Goal: Task Accomplishment & Management: Use online tool/utility

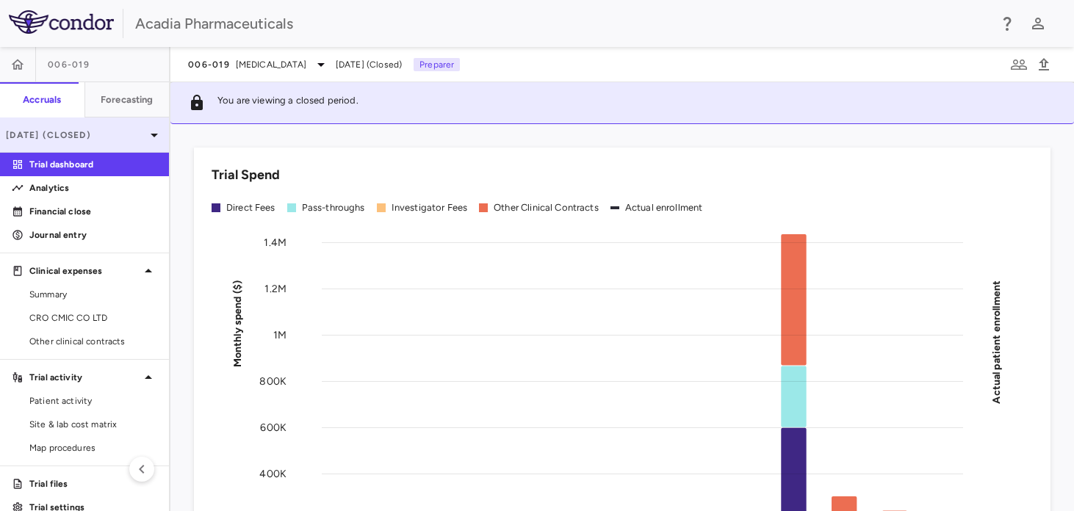
click at [78, 137] on p "[DATE] (Closed)" at bounding box center [76, 135] width 140 height 13
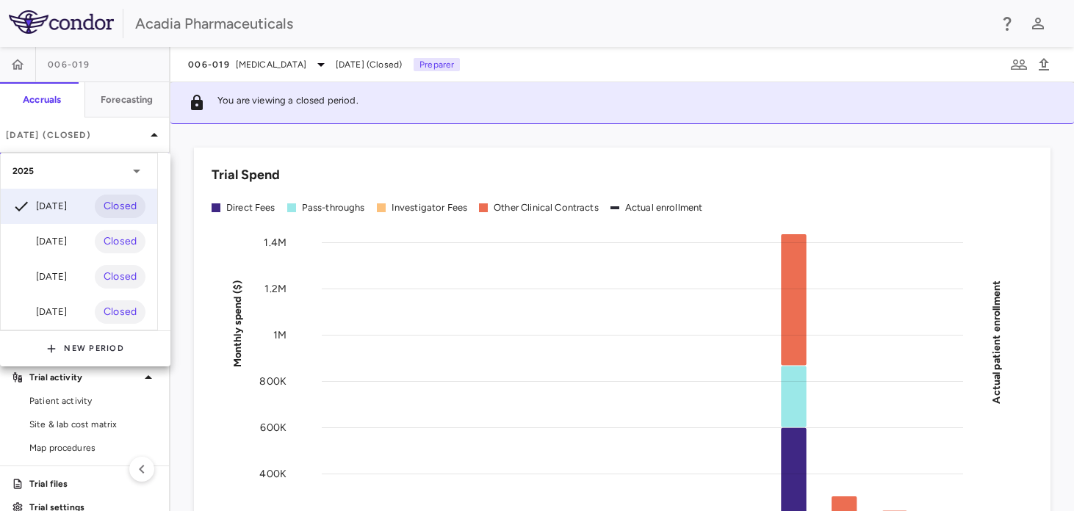
click at [15, 62] on div at bounding box center [537, 255] width 1074 height 511
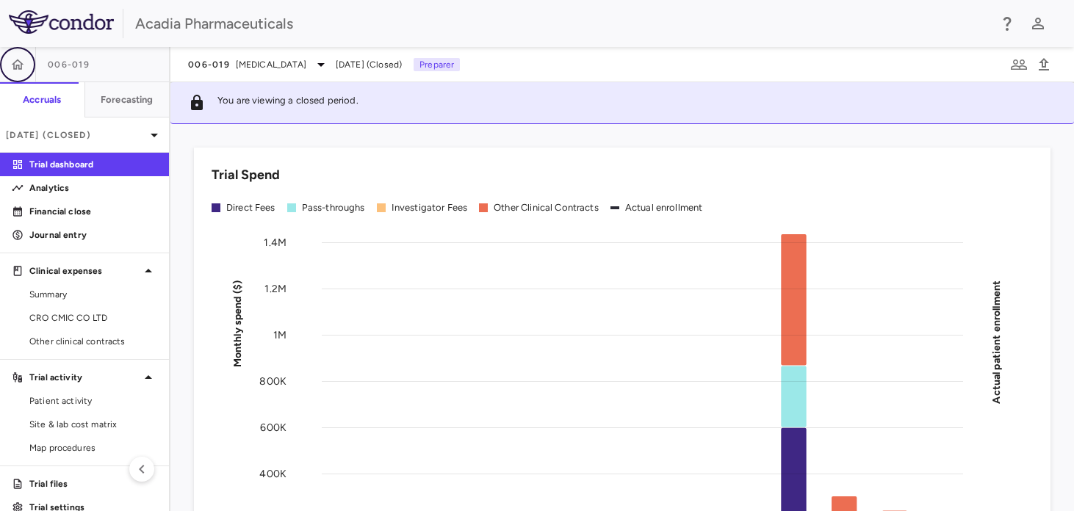
click at [15, 65] on icon "button" at bounding box center [17, 64] width 15 height 15
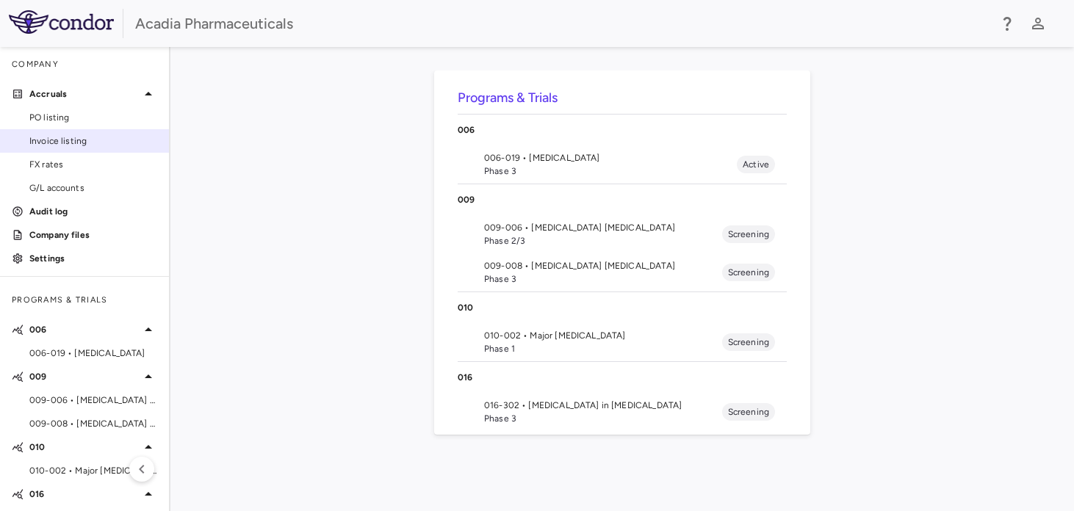
click at [56, 137] on span "Invoice listing" at bounding box center [93, 140] width 128 height 13
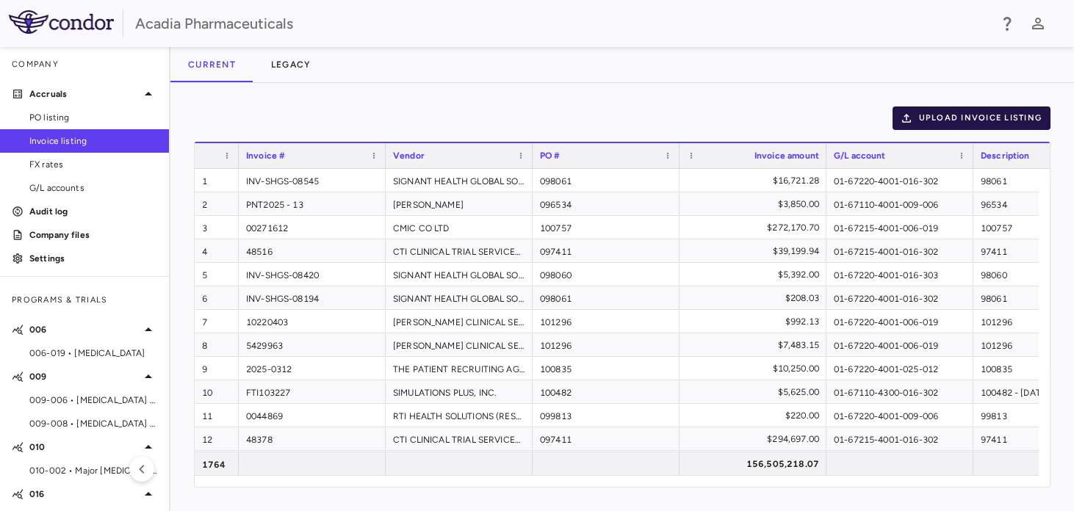
click at [933, 112] on button "Upload invoice listing" at bounding box center [972, 119] width 159 height 24
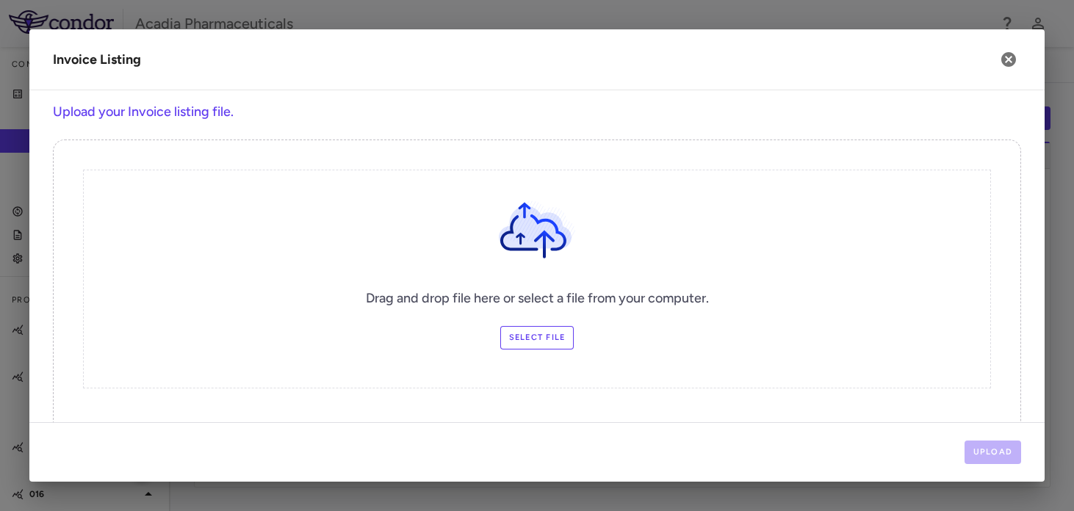
click at [536, 336] on label "Select file" at bounding box center [537, 338] width 74 height 24
click at [0, 0] on input "Select file" at bounding box center [0, 0] width 0 height 0
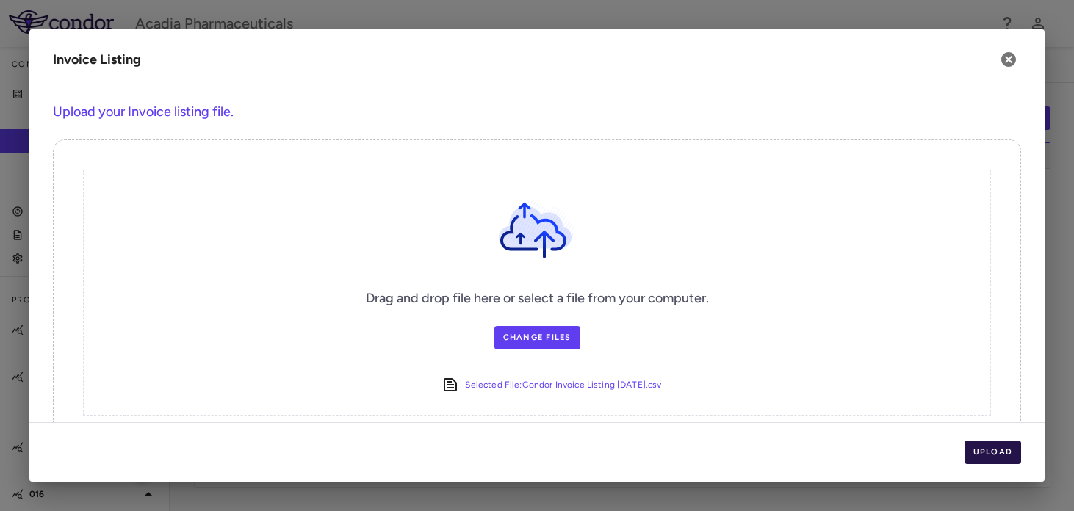
click at [990, 448] on button "Upload" at bounding box center [993, 453] width 57 height 24
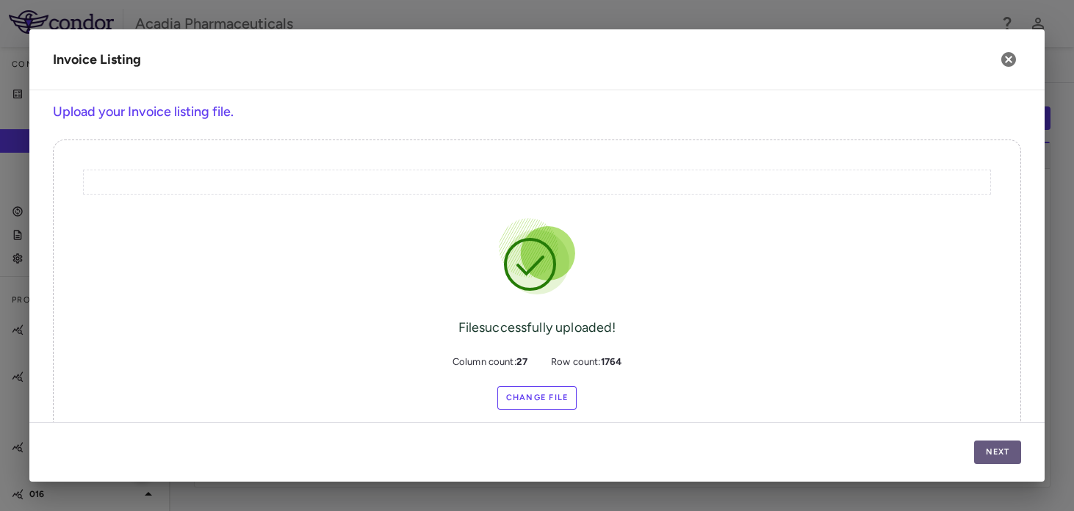
click at [996, 448] on button "Next" at bounding box center [997, 453] width 47 height 24
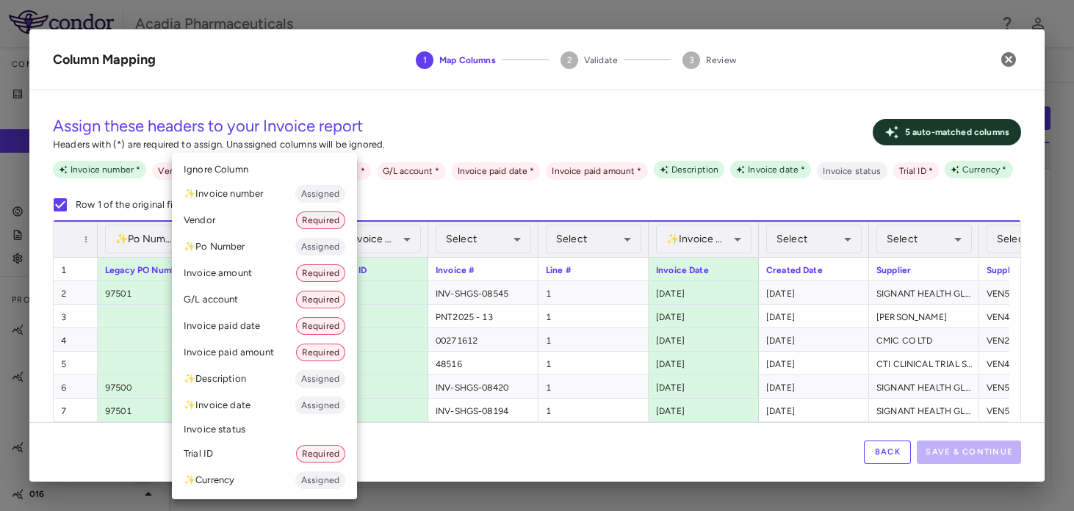
click at [258, 246] on body "Skip to sidebar Skip to main content Acadia Pharmaceuticals Company Accruals PO…" at bounding box center [537, 255] width 1074 height 511
click at [223, 252] on li "✨ Po Number Assigned" at bounding box center [264, 247] width 185 height 26
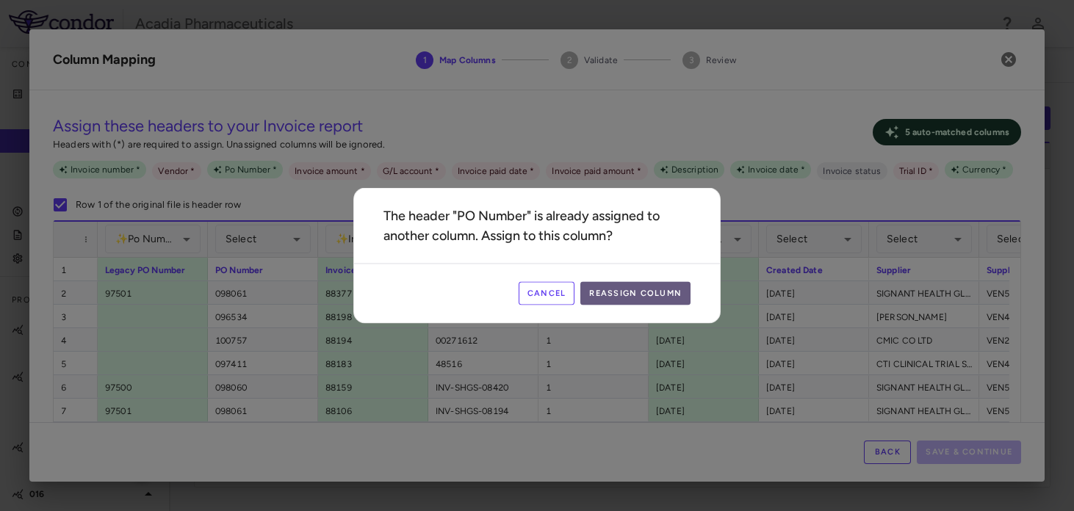
click at [639, 295] on button "Reassign Column" at bounding box center [635, 294] width 110 height 24
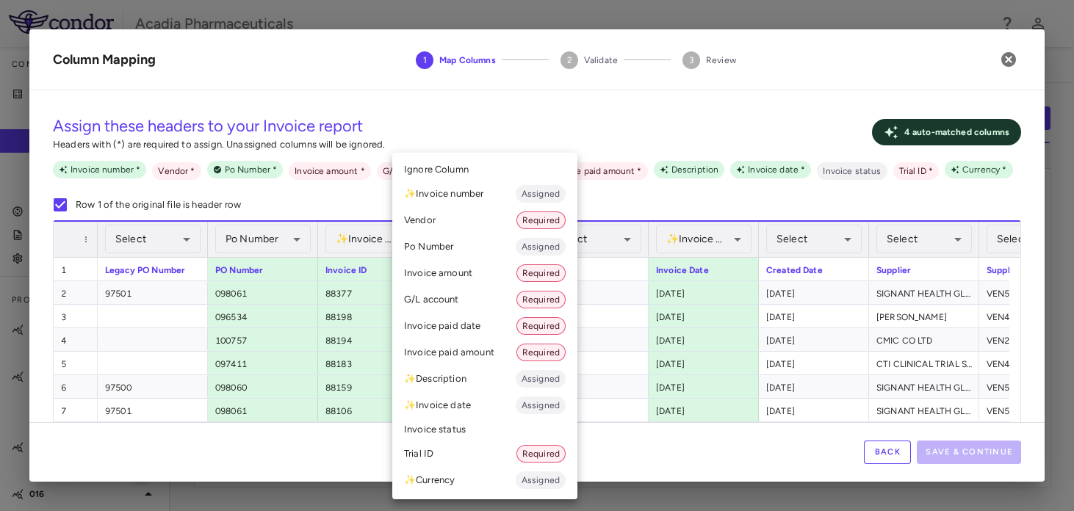
click at [475, 243] on body "Skip to sidebar Skip to main content Acadia Pharmaceuticals Company Accruals PO…" at bounding box center [537, 255] width 1074 height 511
click at [457, 196] on li "✨ Invoice number Assigned" at bounding box center [484, 194] width 185 height 26
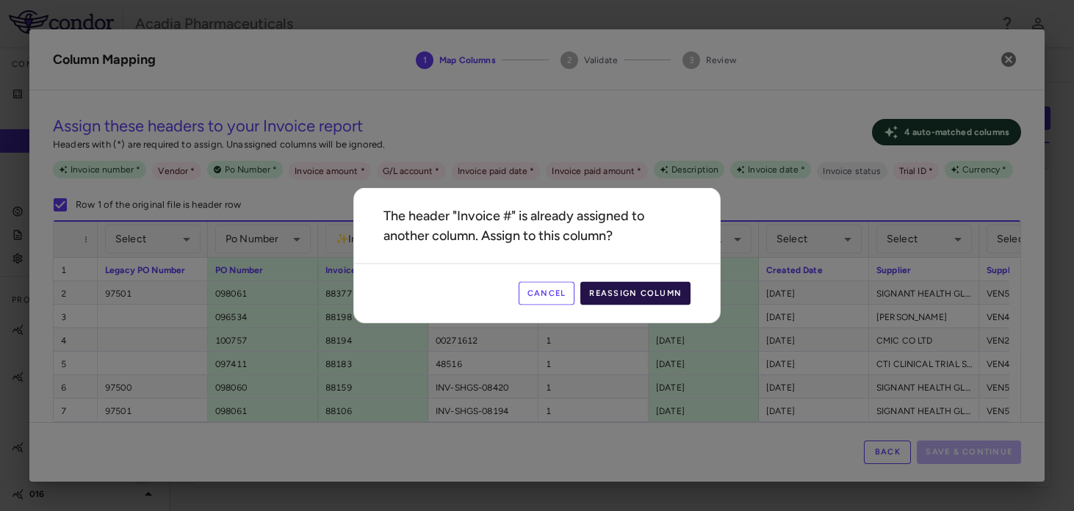
click at [630, 295] on button "Reassign Column" at bounding box center [635, 294] width 110 height 24
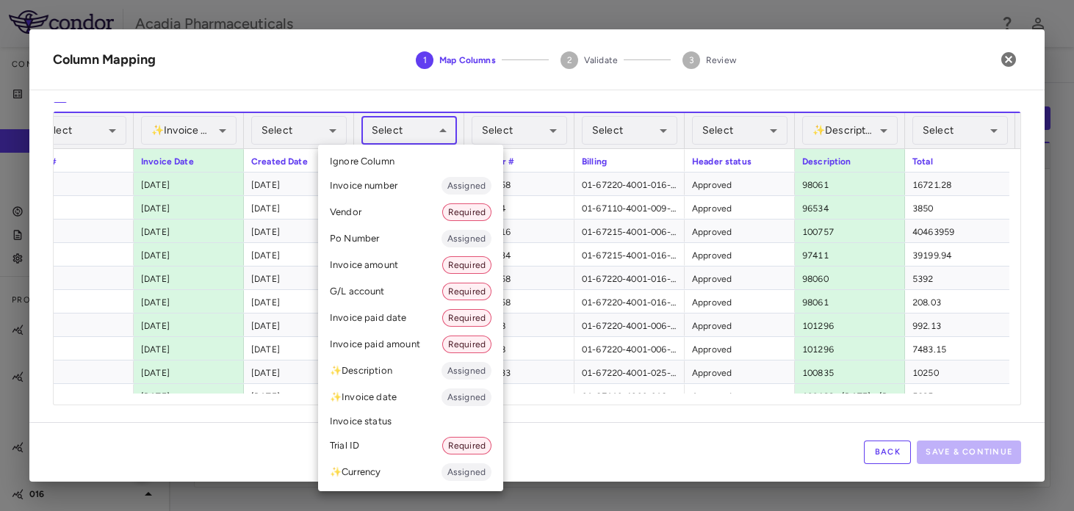
click at [421, 143] on body "Skip to sidebar Skip to main content Acadia Pharmaceuticals Company Accruals PO…" at bounding box center [537, 255] width 1074 height 511
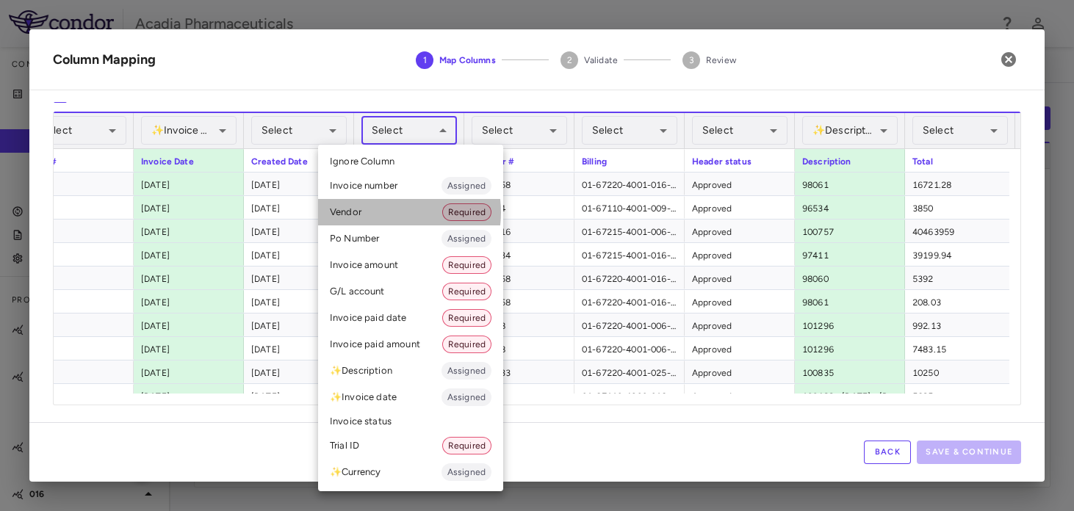
click at [388, 212] on li "Vendor Required" at bounding box center [410, 212] width 185 height 26
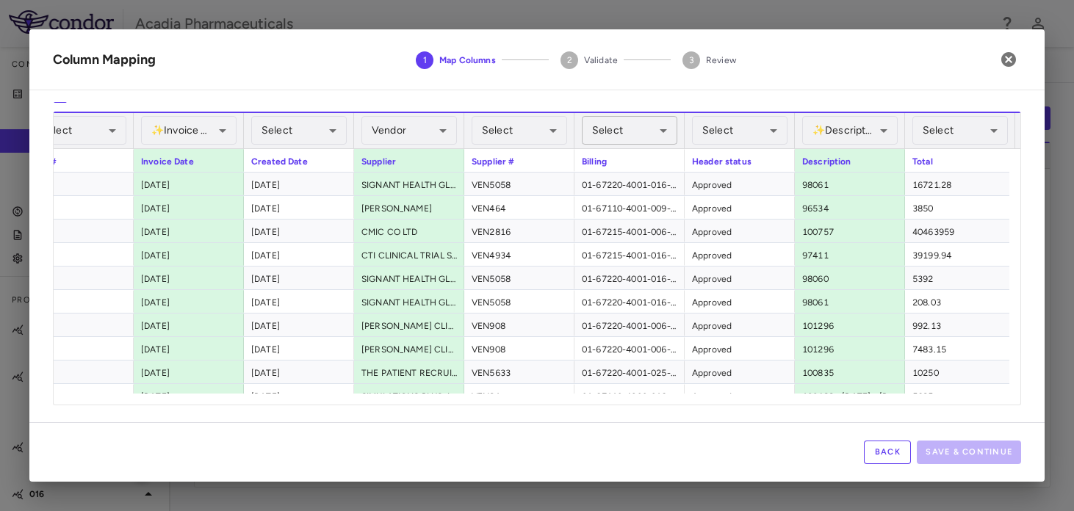
click at [634, 134] on body "Skip to sidebar Skip to main content Acadia Pharmaceuticals Company Accruals PO…" at bounding box center [537, 255] width 1074 height 511
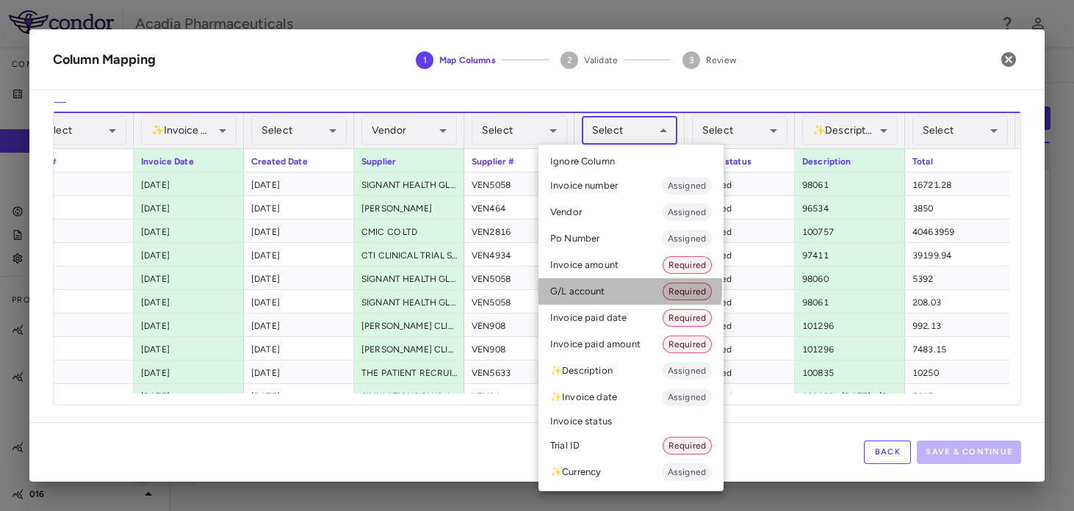
click at [599, 288] on li "G/L account Required" at bounding box center [631, 291] width 185 height 26
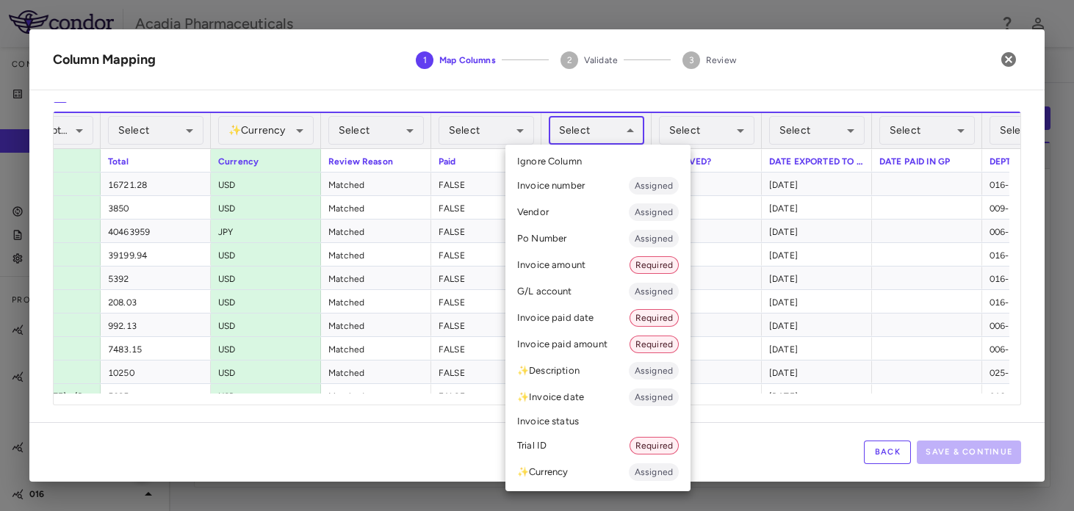
click at [619, 138] on body "Skip to sidebar Skip to main content Acadia Pharmaceuticals Company Accruals PO…" at bounding box center [537, 255] width 1074 height 511
click at [583, 259] on li "Invoice amount Required" at bounding box center [598, 265] width 185 height 26
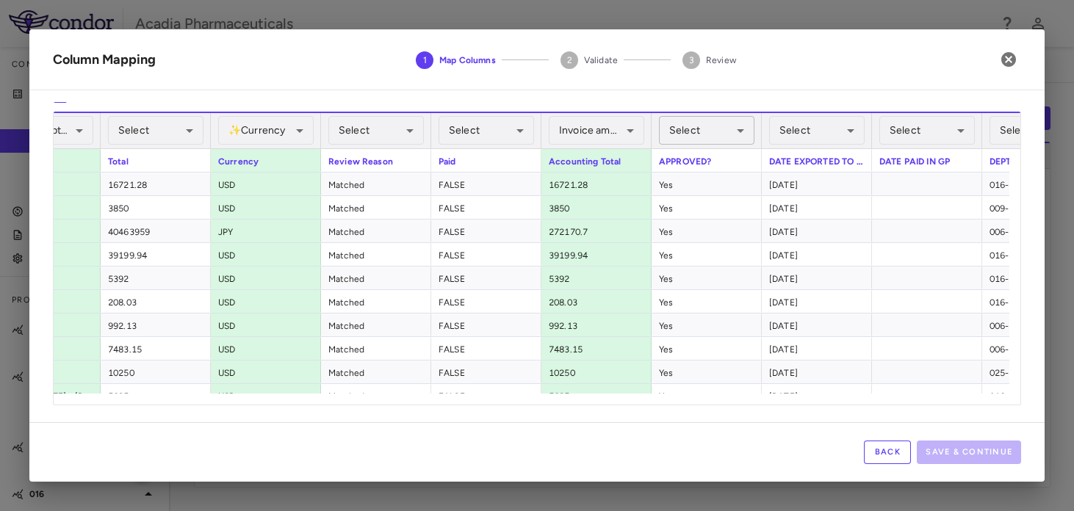
click at [723, 131] on body "Skip to sidebar Skip to main content Acadia Pharmaceuticals Company Accruals PO…" at bounding box center [537, 255] width 1074 height 511
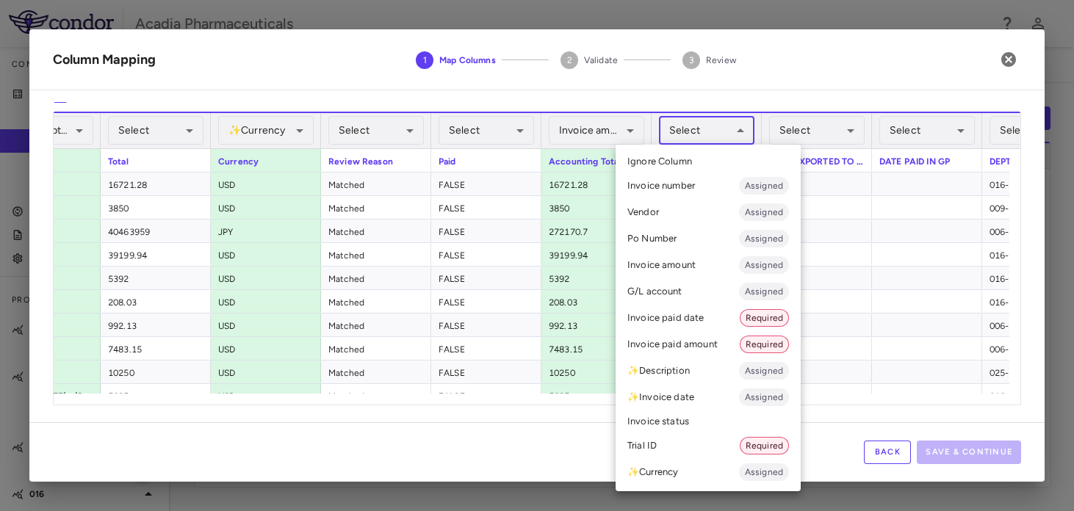
click at [679, 422] on li "Invoice status" at bounding box center [708, 422] width 185 height 22
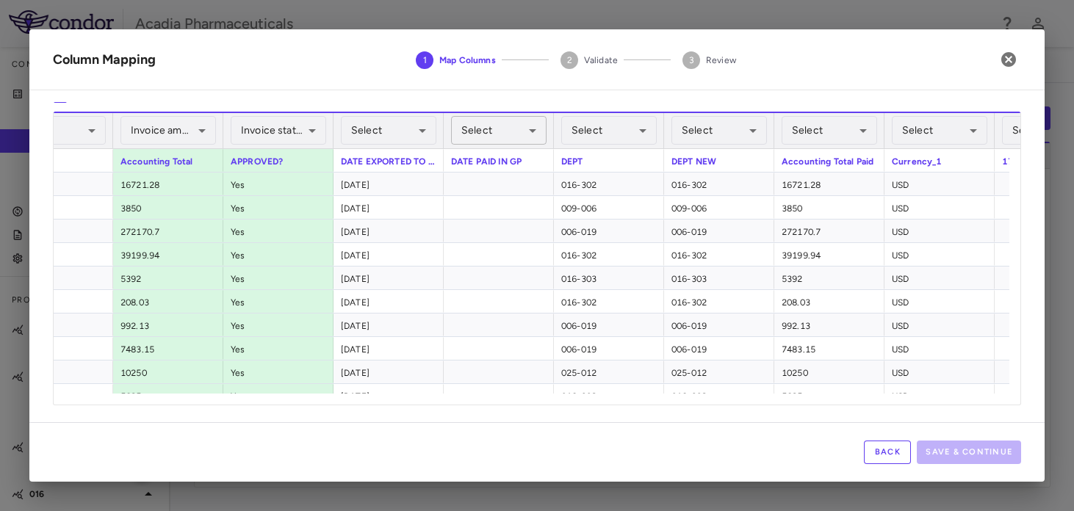
click at [532, 131] on body "Skip to sidebar Skip to main content Acadia Pharmaceuticals Company Accruals PO…" at bounding box center [537, 255] width 1074 height 511
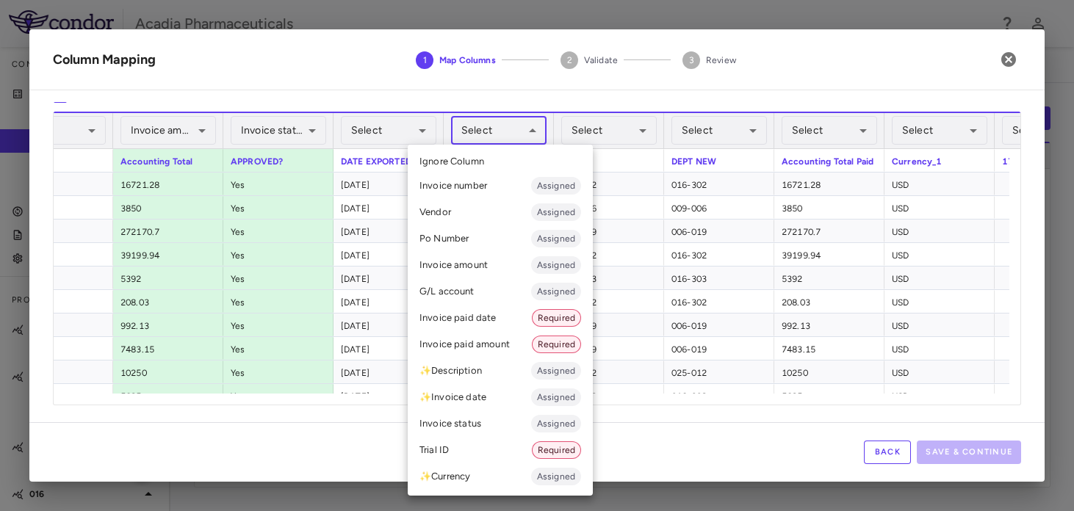
click at [486, 316] on li "Invoice paid date Required" at bounding box center [500, 318] width 185 height 26
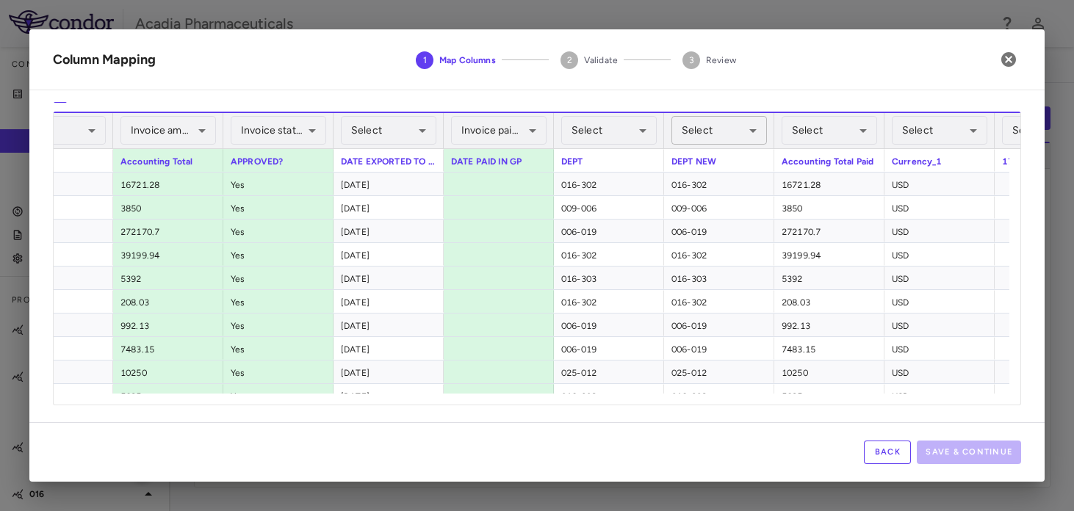
click at [730, 134] on body "Skip to sidebar Skip to main content Acadia Pharmaceuticals Company Accruals PO…" at bounding box center [537, 255] width 1074 height 511
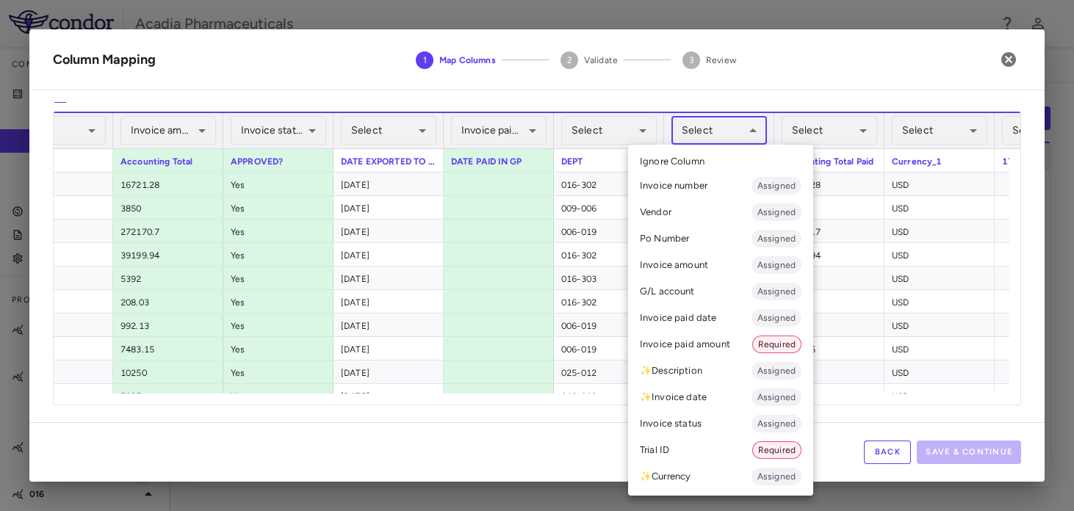
click at [693, 450] on li "Trial ID Required" at bounding box center [720, 450] width 185 height 26
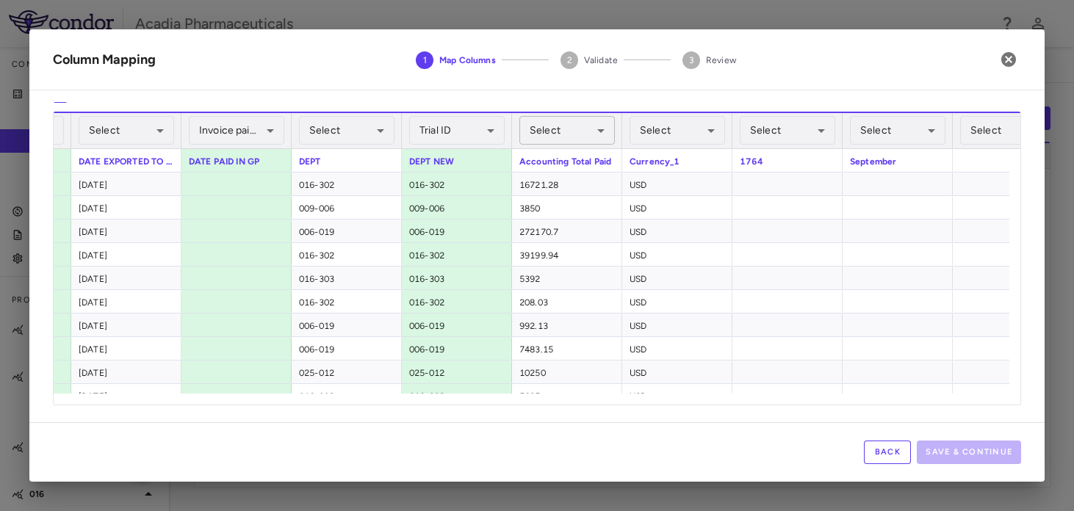
click at [561, 140] on body "Skip to sidebar Skip to main content Acadia Pharmaceuticals Company Accruals PO…" at bounding box center [537, 255] width 1074 height 511
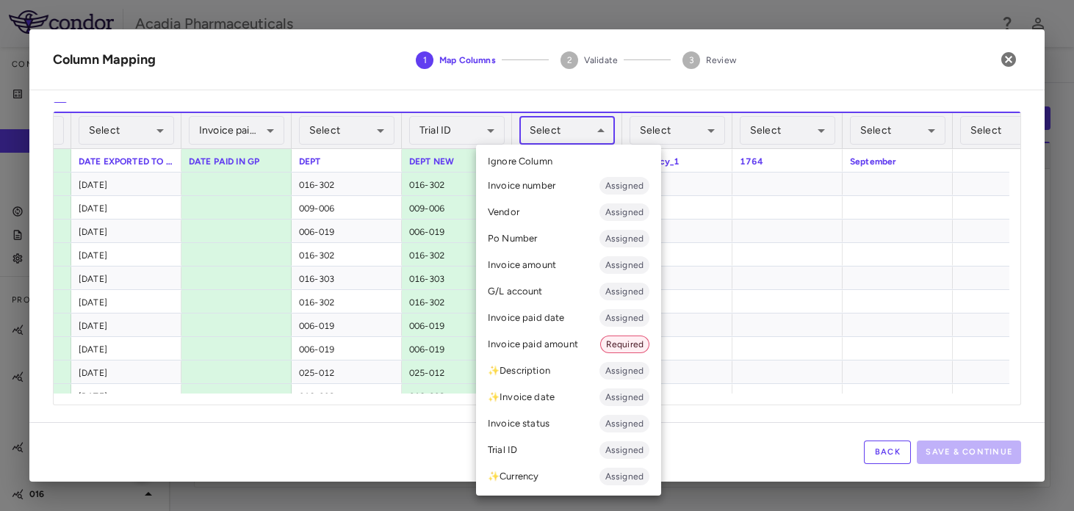
click at [547, 348] on li "Invoice paid amount Required" at bounding box center [568, 344] width 185 height 26
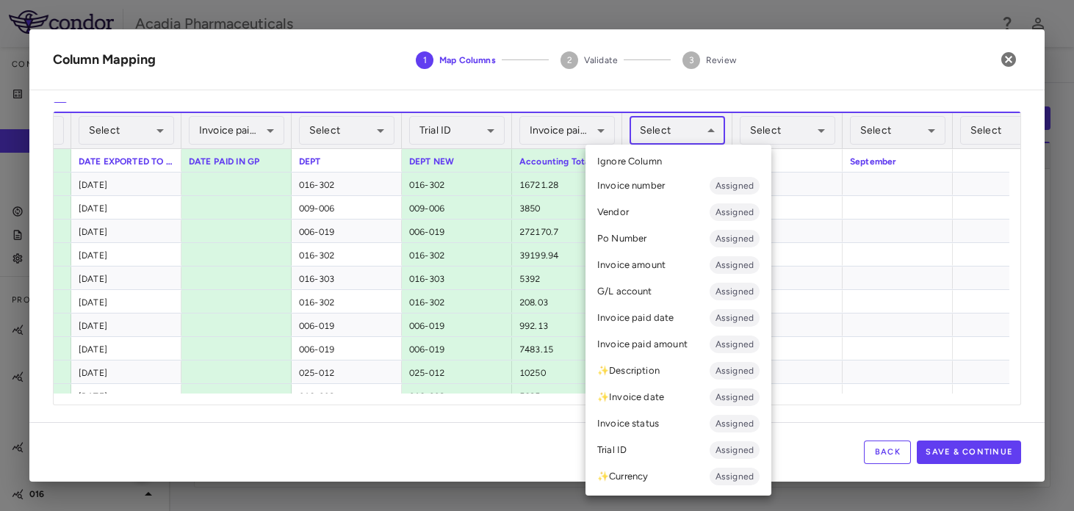
click at [683, 135] on body "Skip to sidebar Skip to main content Acadia Pharmaceuticals Company Accruals PO…" at bounding box center [537, 255] width 1074 height 511
click at [667, 470] on li "✨ Currency Assigned" at bounding box center [679, 477] width 186 height 26
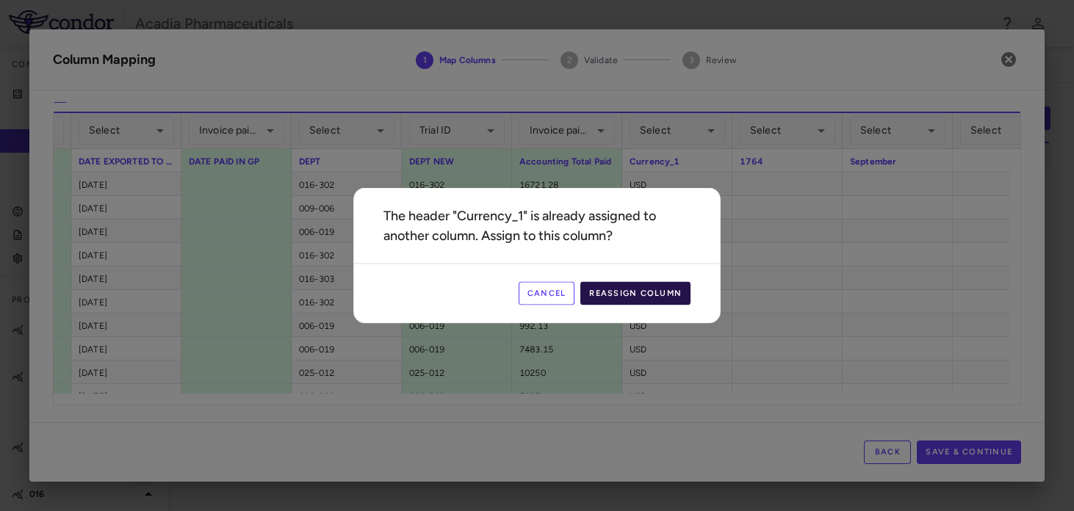
click at [638, 284] on button "Reassign Column" at bounding box center [635, 294] width 110 height 24
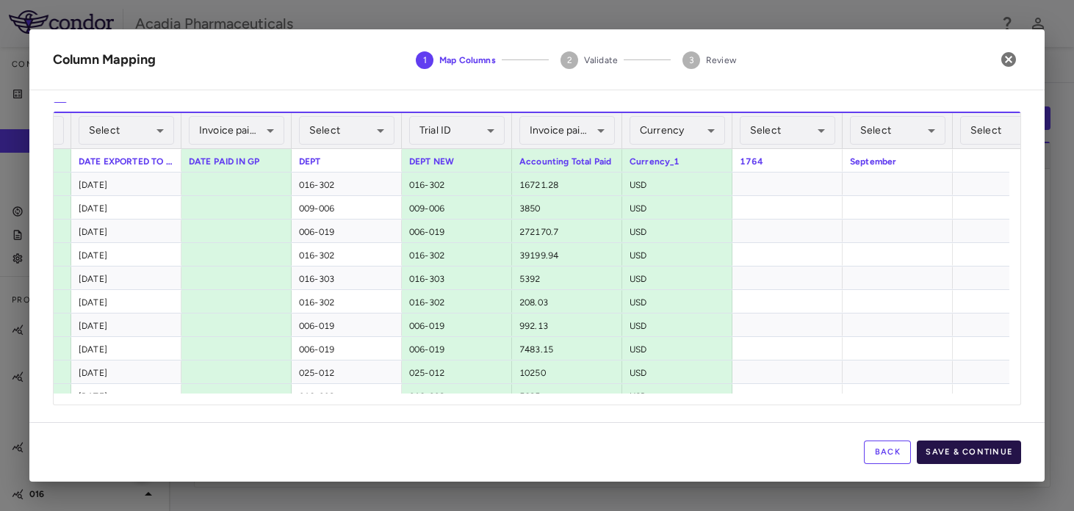
click at [969, 460] on button "Save & Continue" at bounding box center [969, 453] width 104 height 24
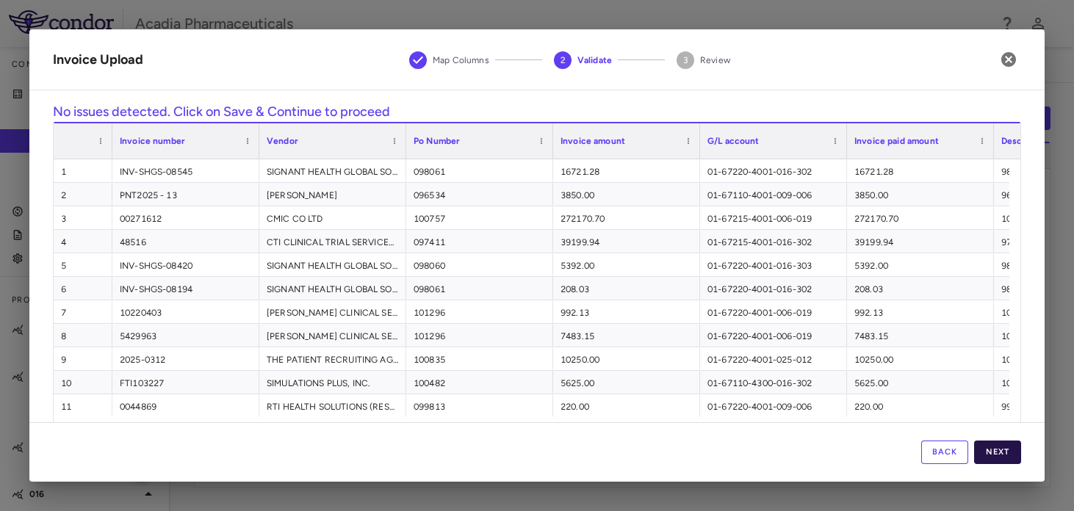
click at [1010, 447] on button "Next" at bounding box center [997, 453] width 47 height 24
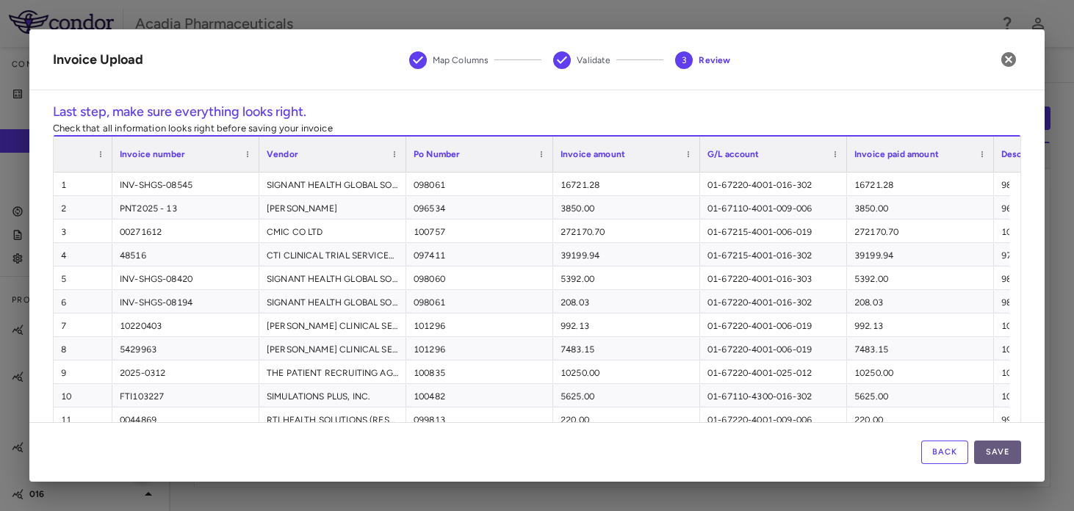
click at [992, 453] on button "Save" at bounding box center [997, 453] width 47 height 24
